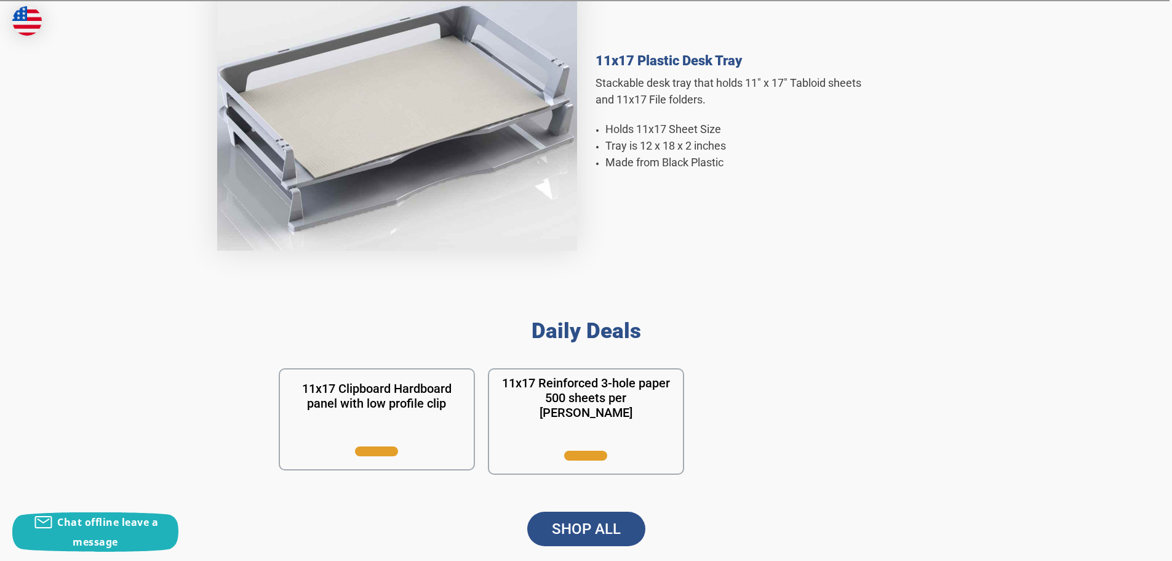
scroll to position [861, 0]
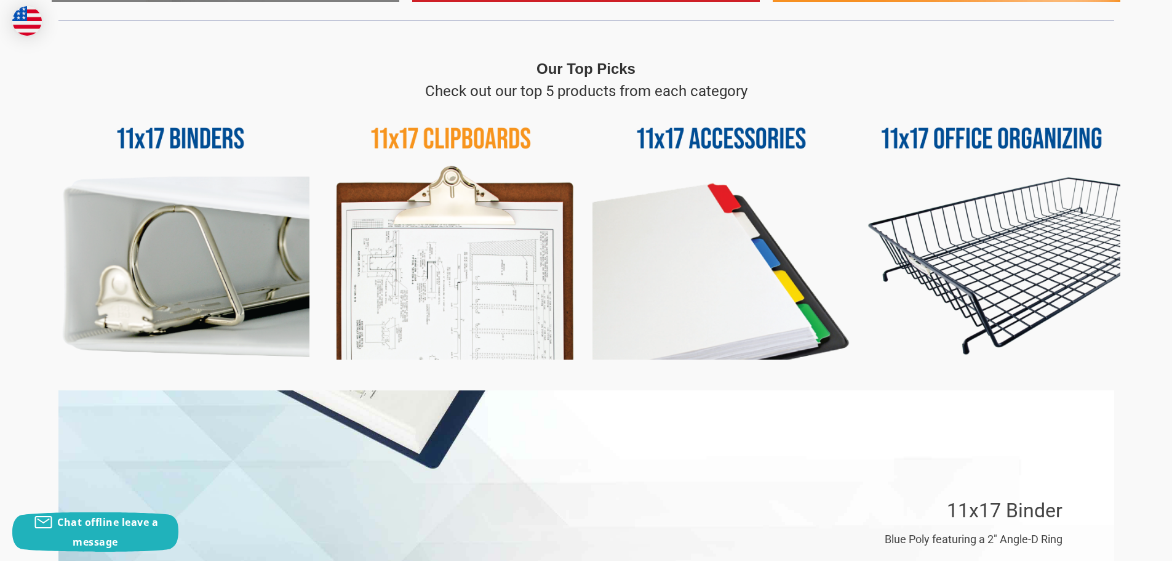
scroll to position [554, 0]
click at [708, 221] on img at bounding box center [722, 231] width 258 height 258
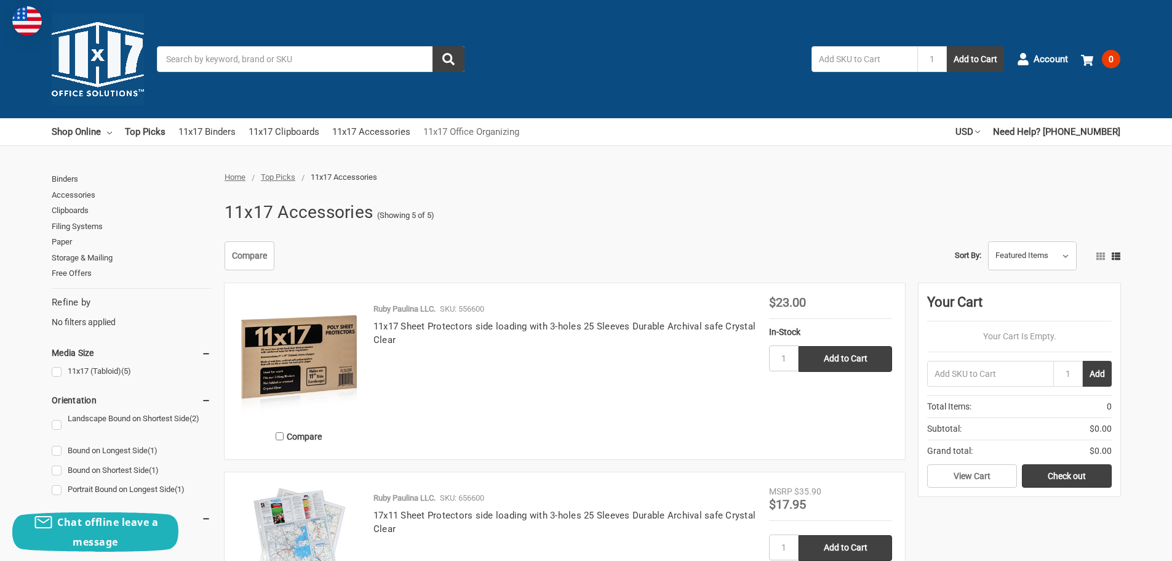
click at [455, 132] on link "11x17 Office Organizing" at bounding box center [471, 131] width 96 height 27
